Goal: Task Accomplishment & Management: Manage account settings

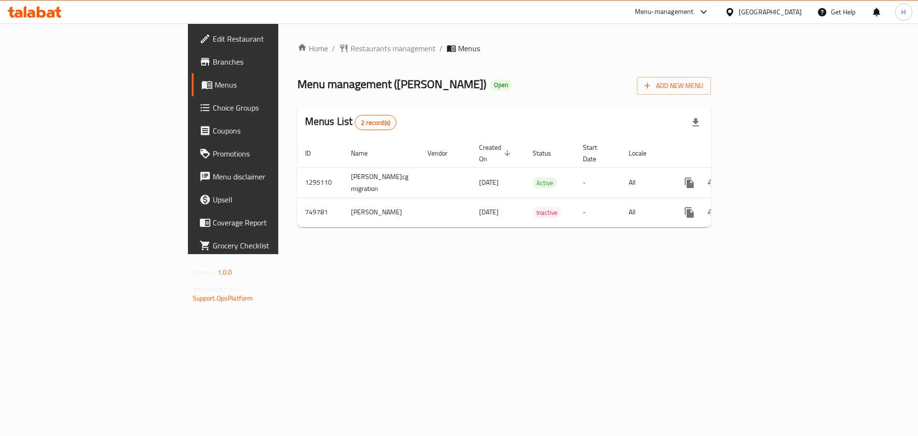
click at [694, 12] on div "Menu-management" at bounding box center [664, 11] width 59 height 11
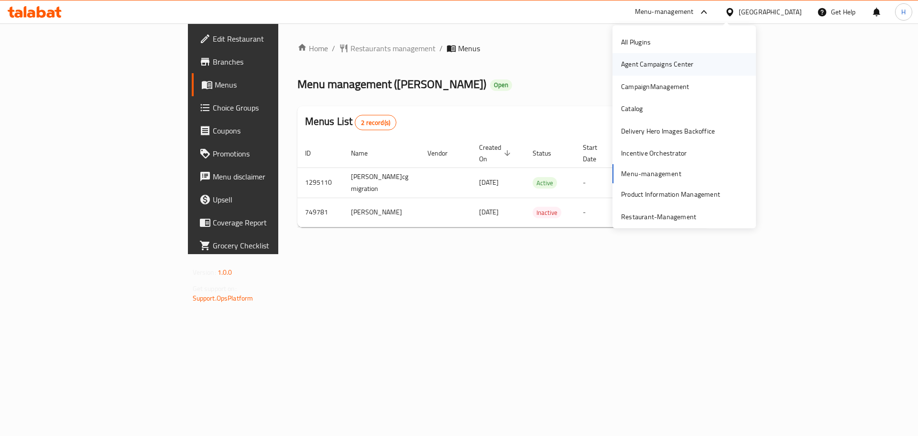
click at [669, 69] on div "Agent Campaigns Center" at bounding box center [657, 64] width 72 height 11
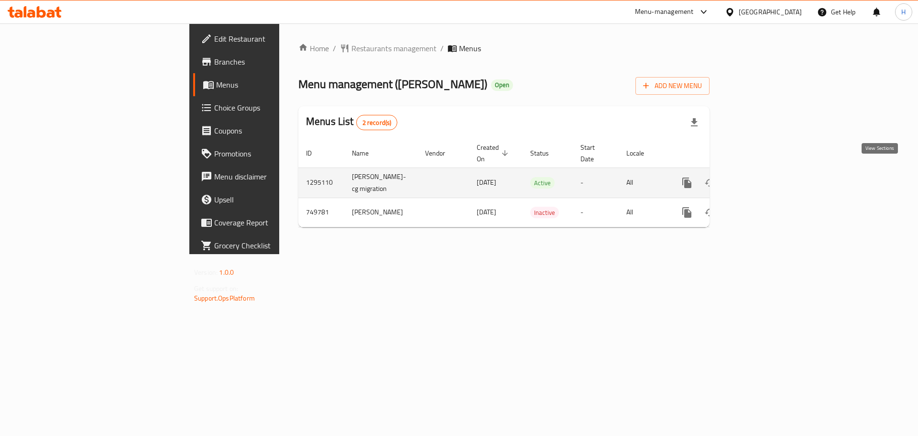
click at [767, 171] on link "enhanced table" at bounding box center [756, 182] width 23 height 23
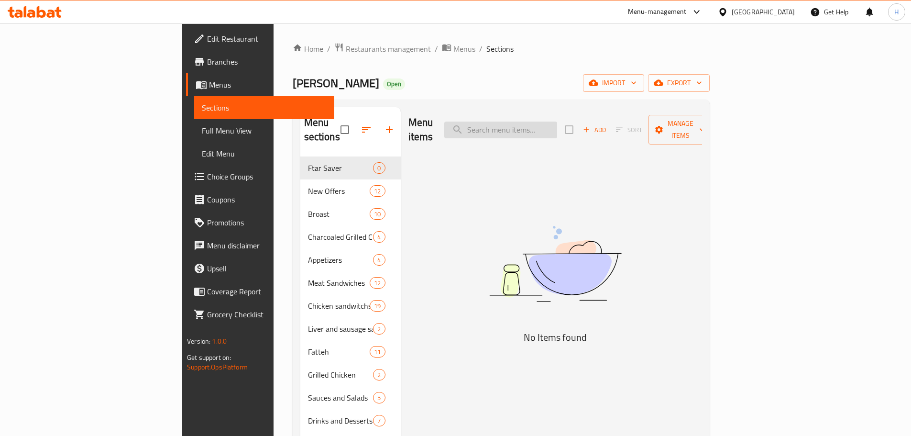
click at [557, 127] on input "search" at bounding box center [500, 129] width 113 height 17
paste input "بهير"
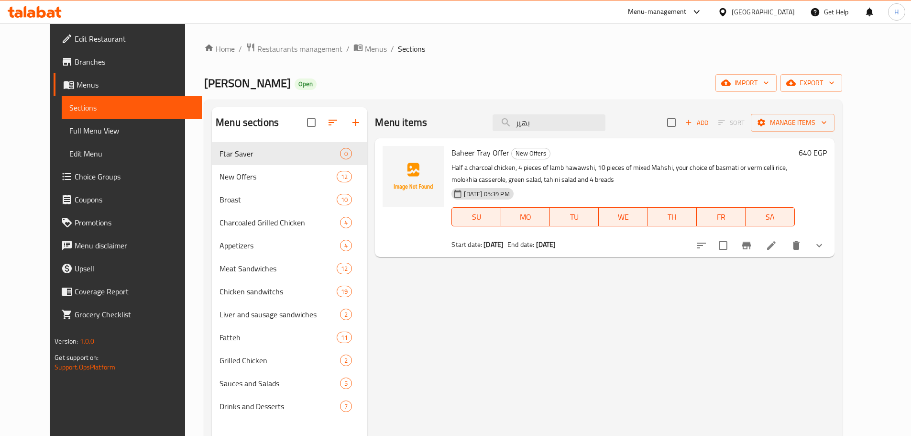
type input "بهير"
drag, startPoint x: 489, startPoint y: 194, endPoint x: 452, endPoint y: 195, distance: 36.4
click at [460, 195] on span "[DATE] 05:39 PM" at bounding box center [486, 193] width 53 height 9
click at [464, 193] on span "[DATE] 05:39 PM" at bounding box center [486, 193] width 53 height 9
click at [75, 65] on span "Branches" at bounding box center [135, 61] width 120 height 11
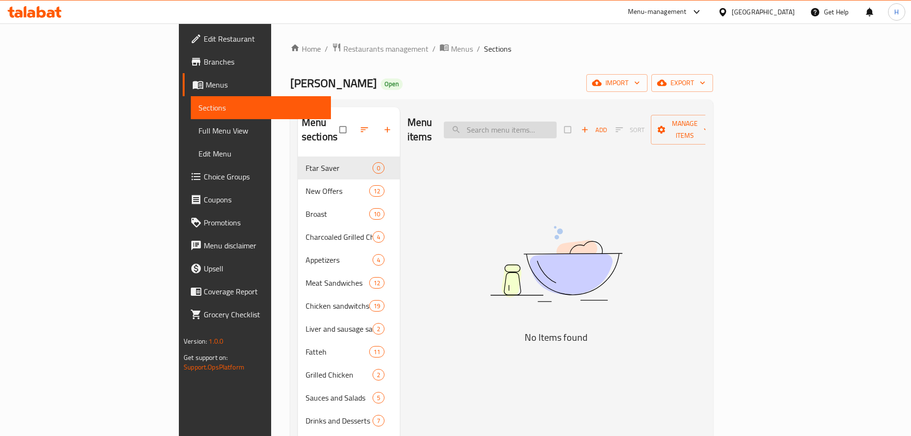
click at [552, 123] on input "search" at bounding box center [500, 129] width 113 height 17
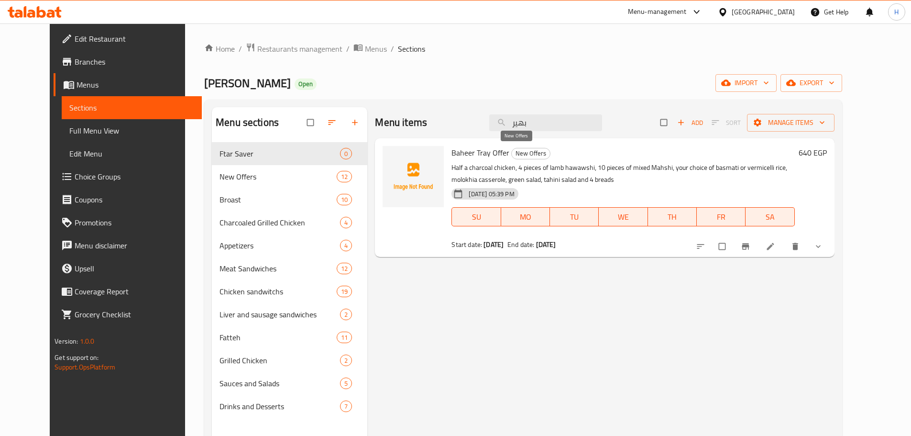
type input "بهير"
click at [526, 153] on span "New Offers" at bounding box center [531, 153] width 38 height 11
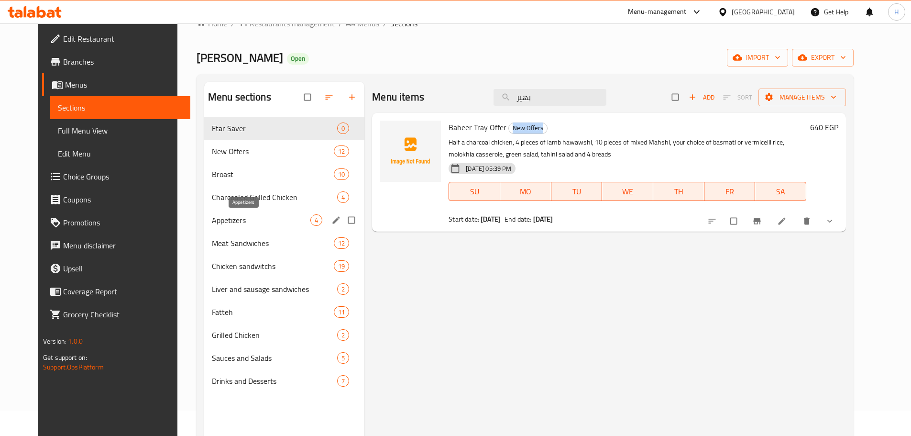
scroll to position [48, 0]
